Goal: Task Accomplishment & Management: Manage account settings

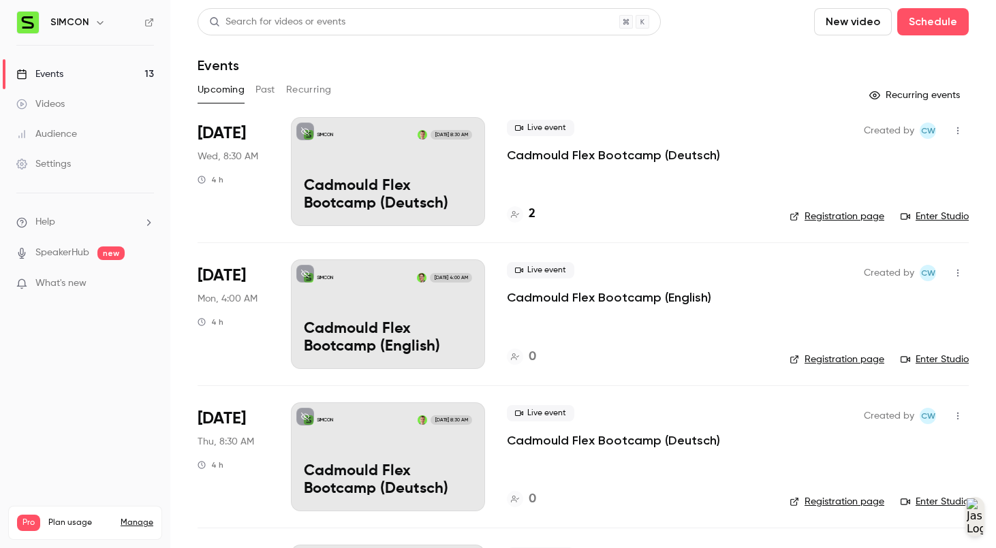
click at [966, 134] on button "button" at bounding box center [958, 131] width 22 height 22
click at [688, 220] on div at bounding box center [498, 274] width 996 height 548
click at [509, 208] on div at bounding box center [515, 214] width 16 height 16
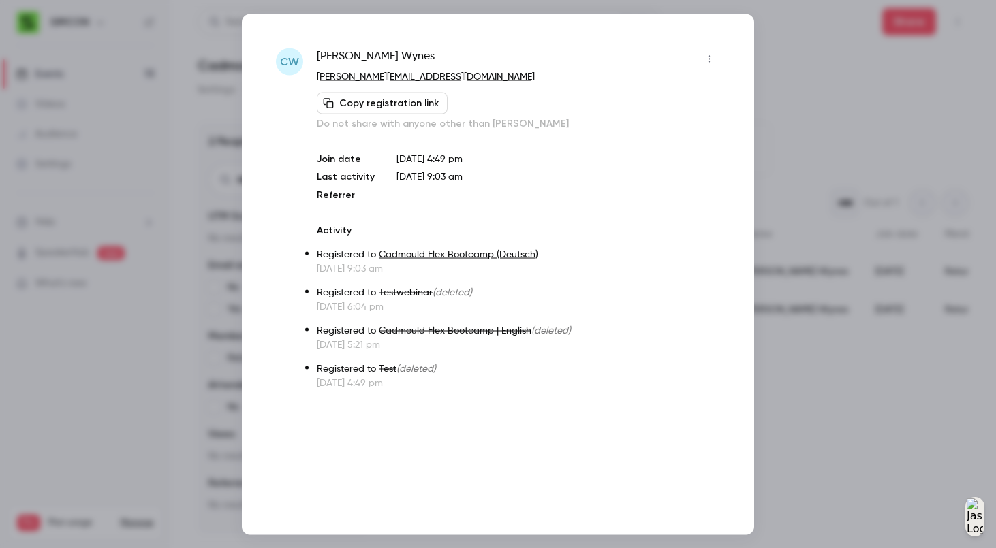
click at [710, 56] on icon "button" at bounding box center [709, 59] width 11 height 10
click at [687, 128] on div "Remove registration" at bounding box center [657, 129] width 104 height 14
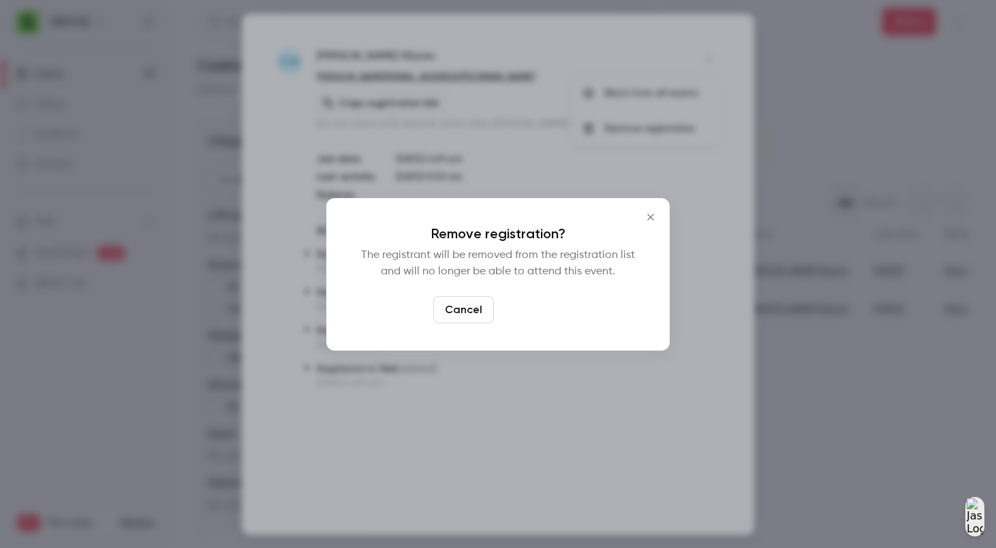
click at [535, 312] on button "Confirm" at bounding box center [531, 309] width 64 height 27
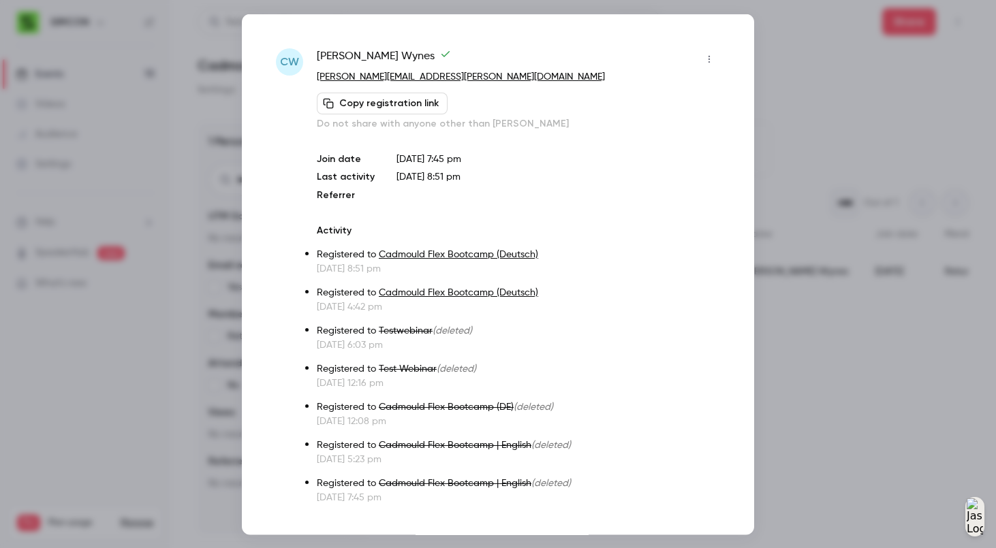
click at [713, 62] on icon "button" at bounding box center [709, 59] width 11 height 10
click at [687, 130] on div "Remove registration" at bounding box center [657, 129] width 104 height 14
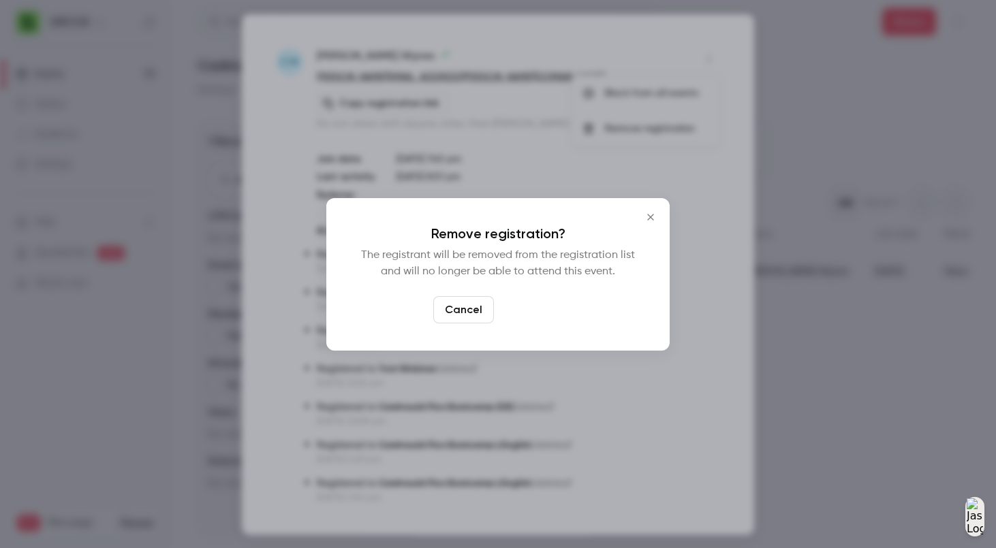
click at [556, 316] on button "Confirm" at bounding box center [531, 309] width 64 height 27
